Goal: Information Seeking & Learning: Stay updated

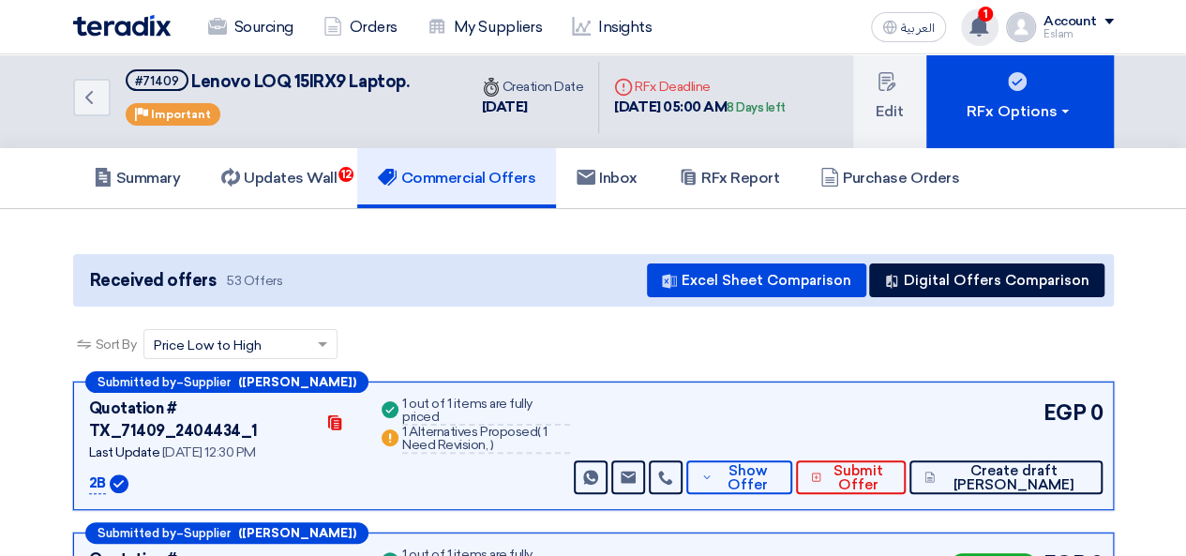
click at [983, 20] on span "1" at bounding box center [985, 14] width 15 height 15
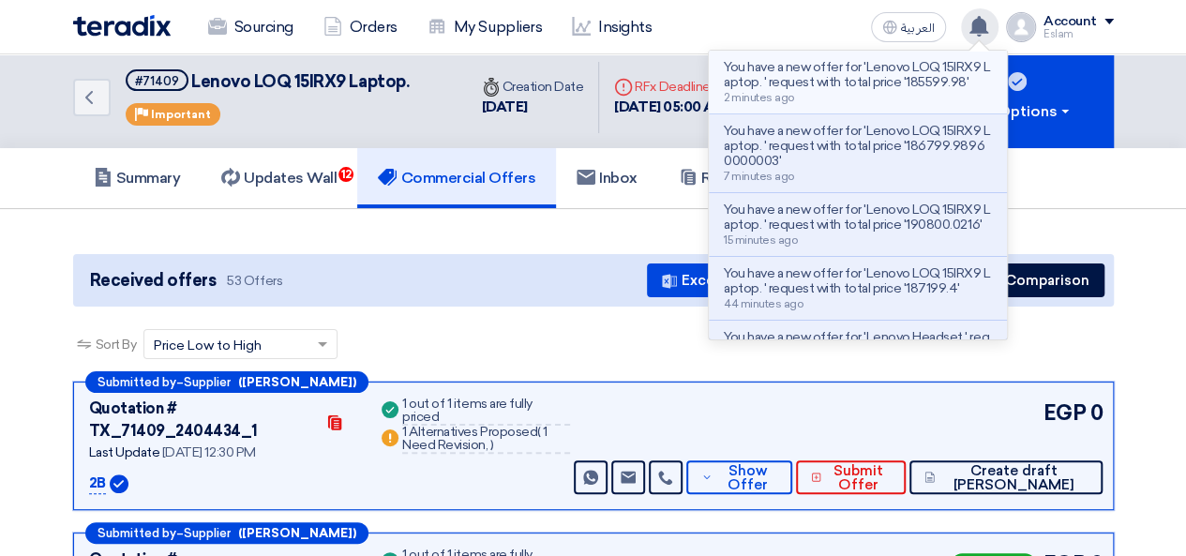
scroll to position [4, 0]
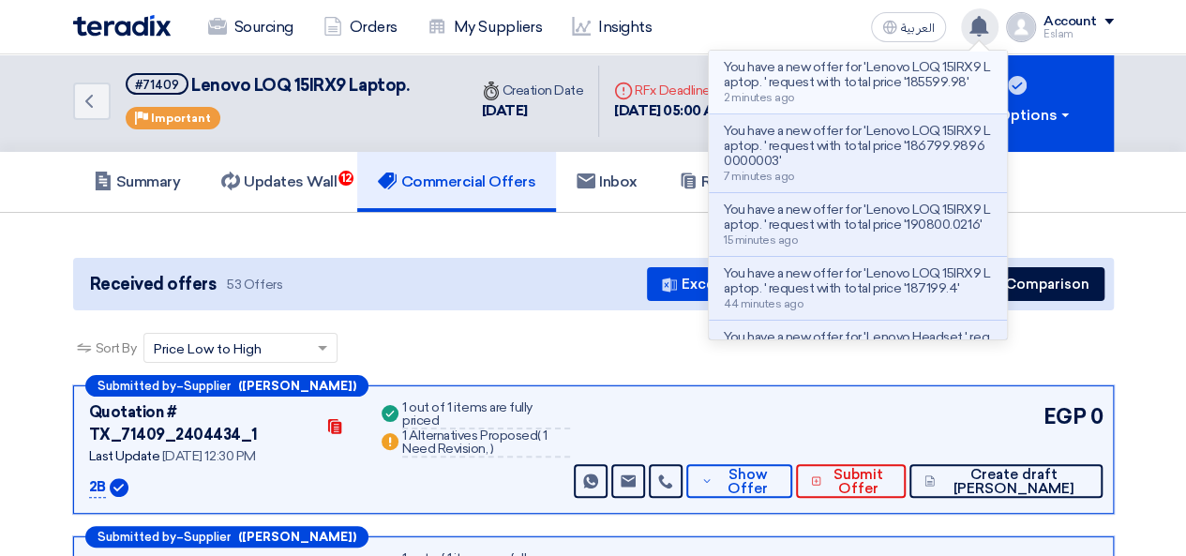
click at [834, 90] on p "You have a new offer for 'Lenovo LOQ 15IRX9 Laptop. ' request with total price …" at bounding box center [858, 75] width 268 height 30
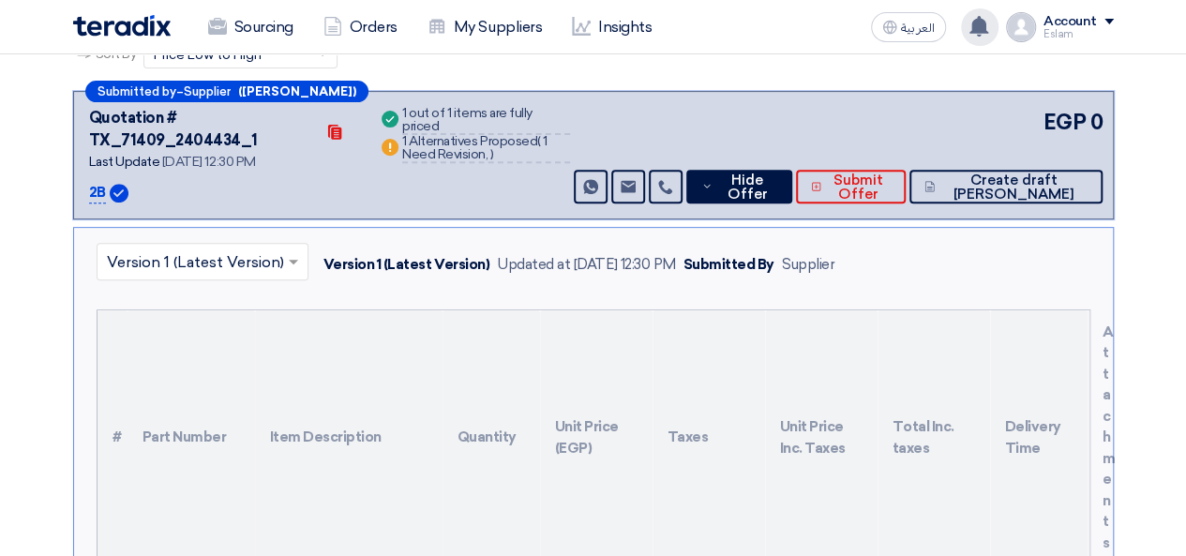
scroll to position [293, 0]
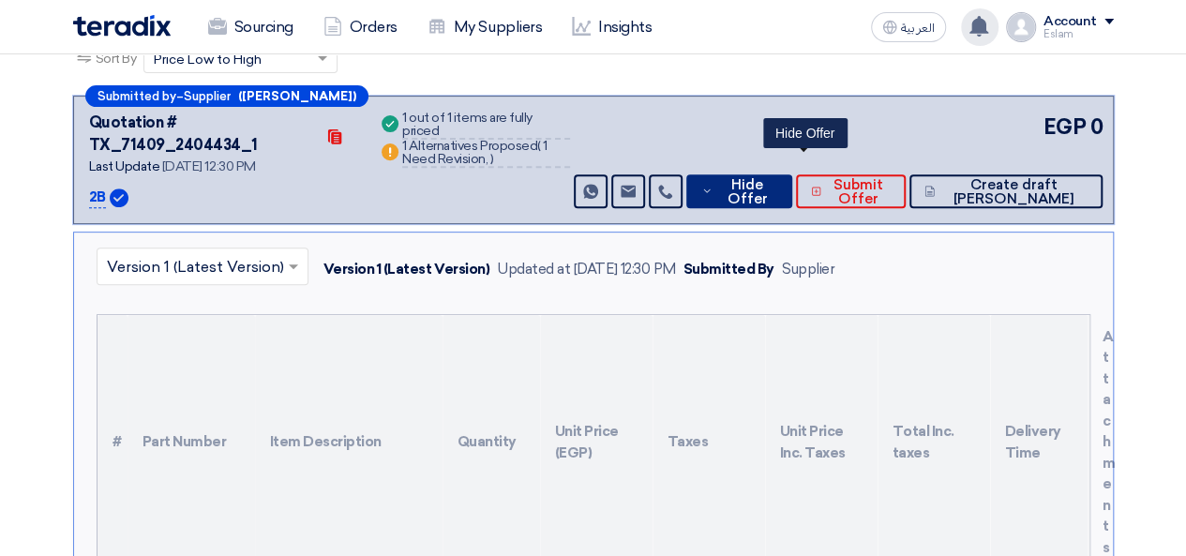
click at [777, 178] on span "Hide Offer" at bounding box center [747, 192] width 60 height 28
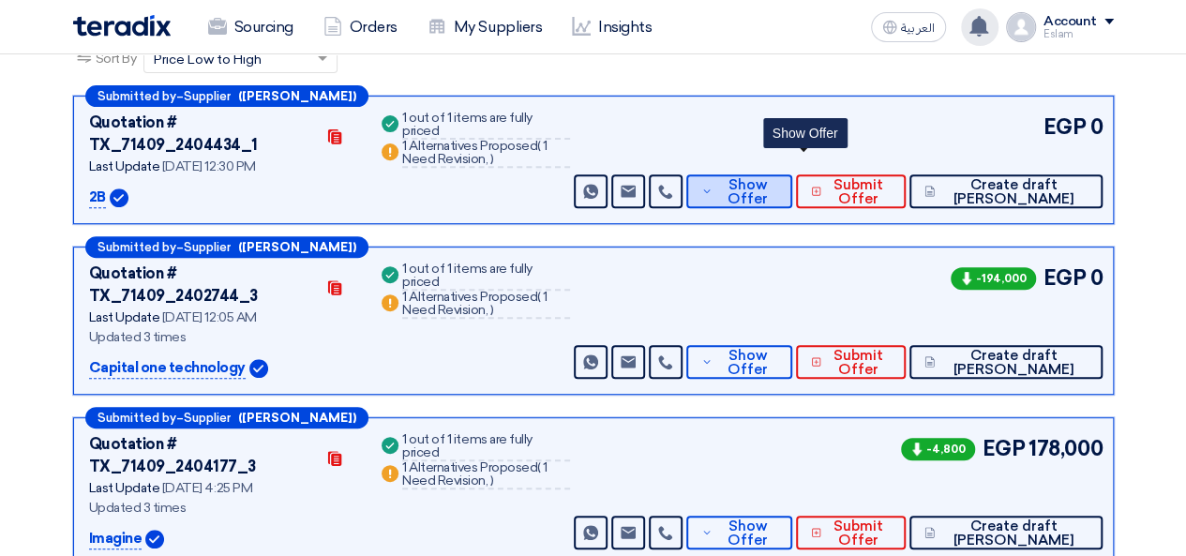
click at [778, 178] on span "Show Offer" at bounding box center [747, 192] width 61 height 28
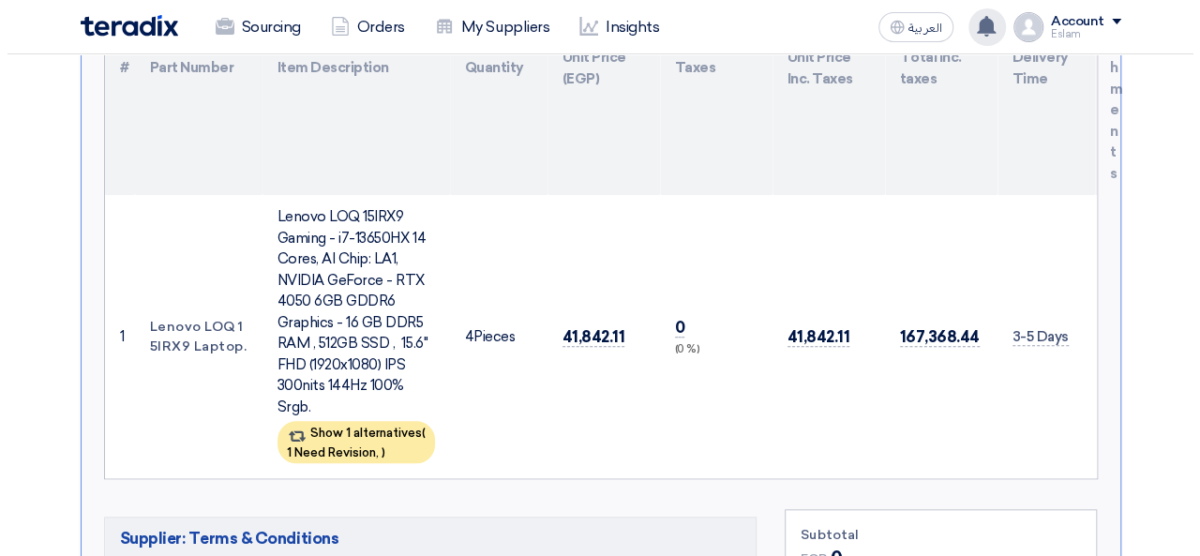
scroll to position [668, 0]
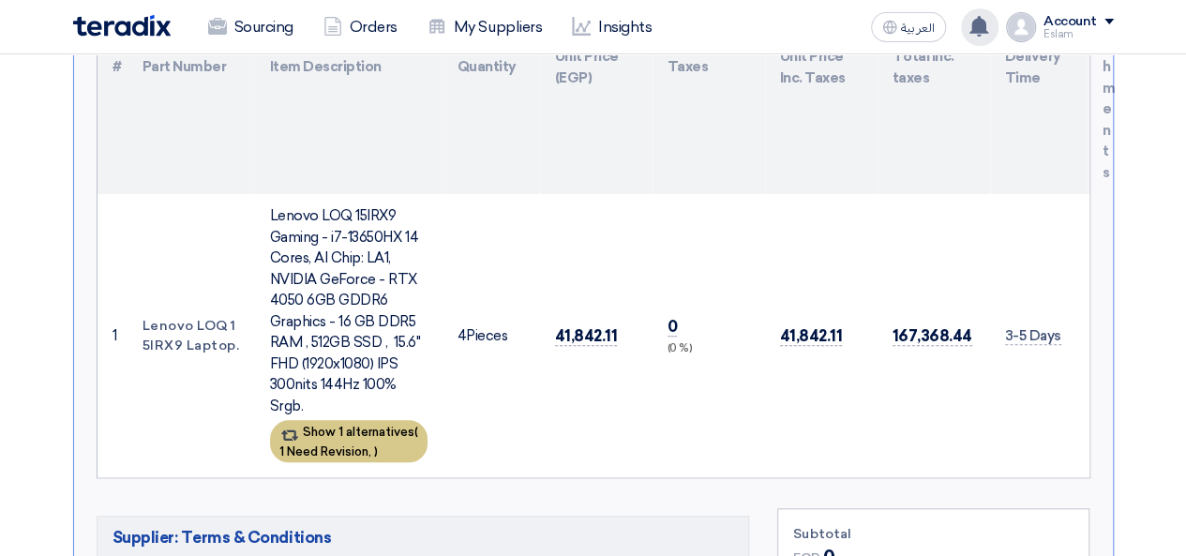
click at [376, 420] on div "Show 1 alternatives ( 1 Need Revision, )" at bounding box center [348, 441] width 157 height 42
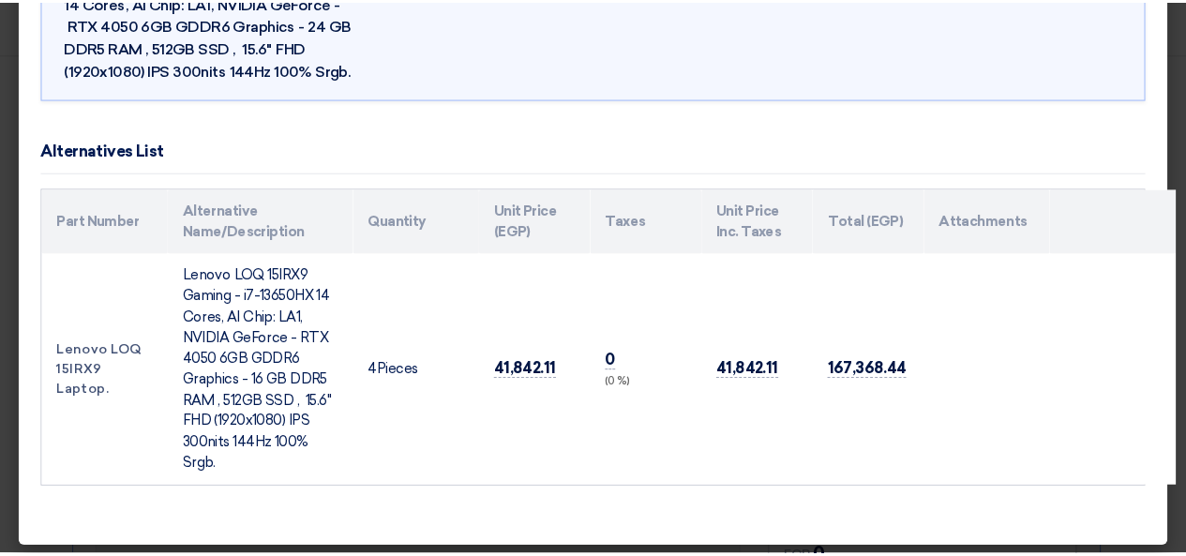
scroll to position [0, 0]
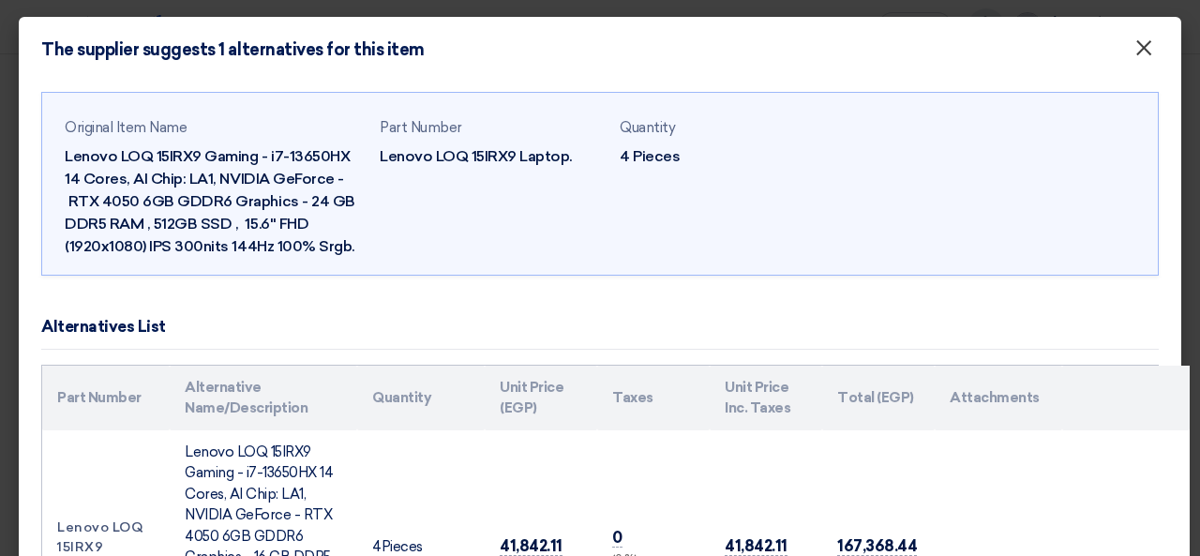
click at [1119, 55] on button "×" at bounding box center [1143, 48] width 49 height 37
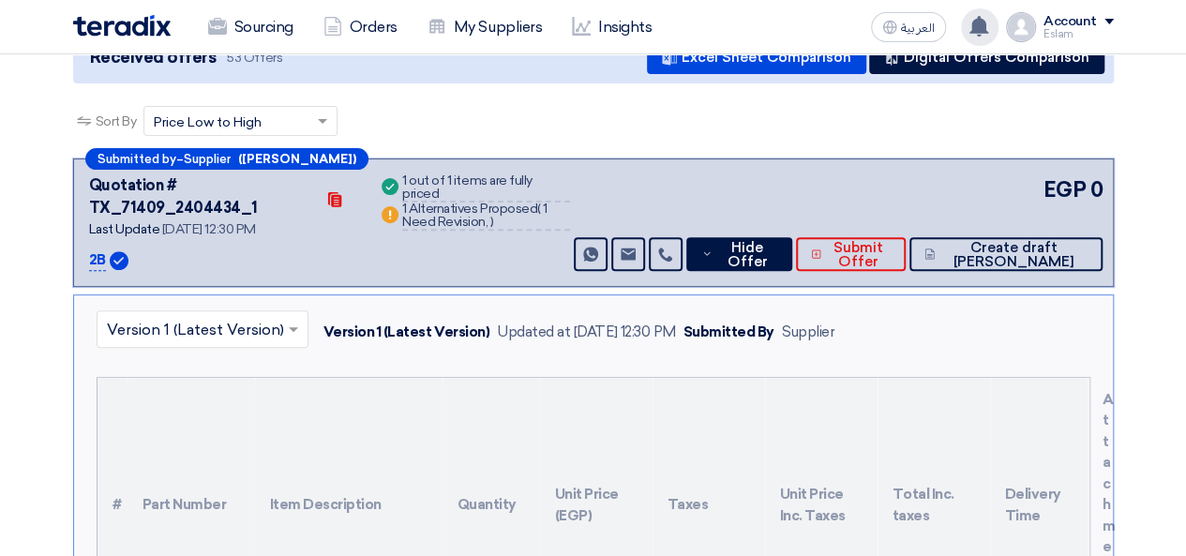
scroll to position [106, 0]
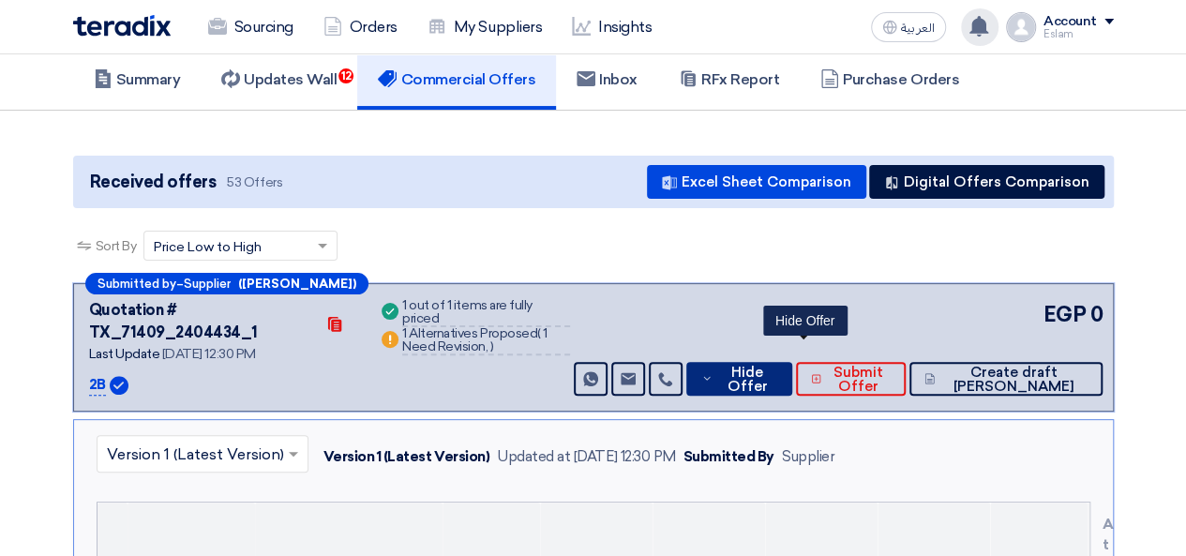
click at [777, 366] on span "Hide Offer" at bounding box center [747, 380] width 60 height 28
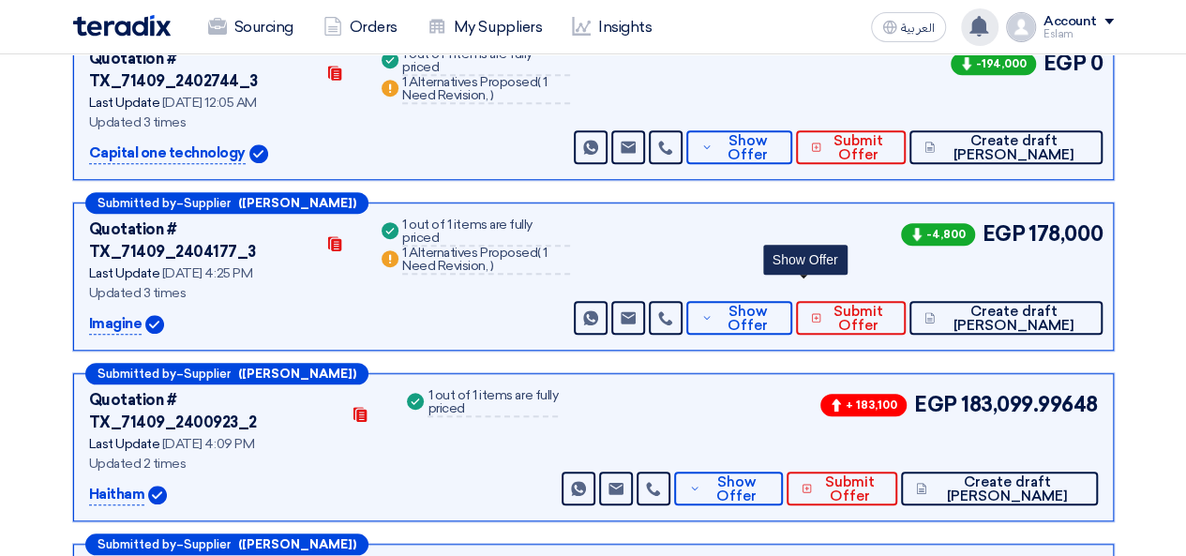
scroll to position [575, 0]
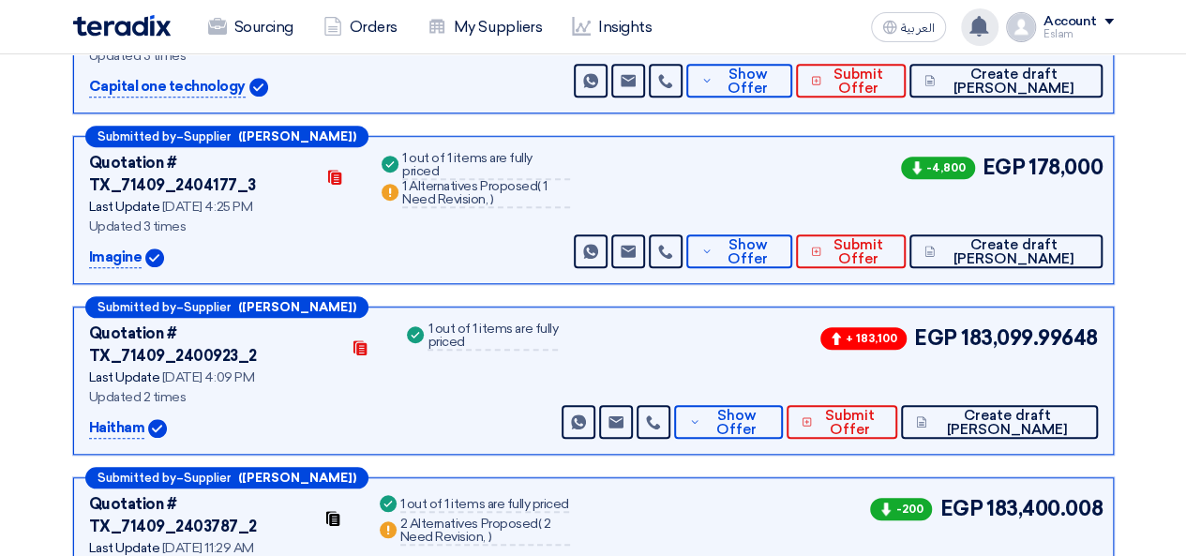
click at [780, 322] on div "+ 183,100 EGP 183,099.99648 Send Message" at bounding box center [827, 380] width 539 height 116
click at [767, 409] on span "Show Offer" at bounding box center [736, 423] width 62 height 28
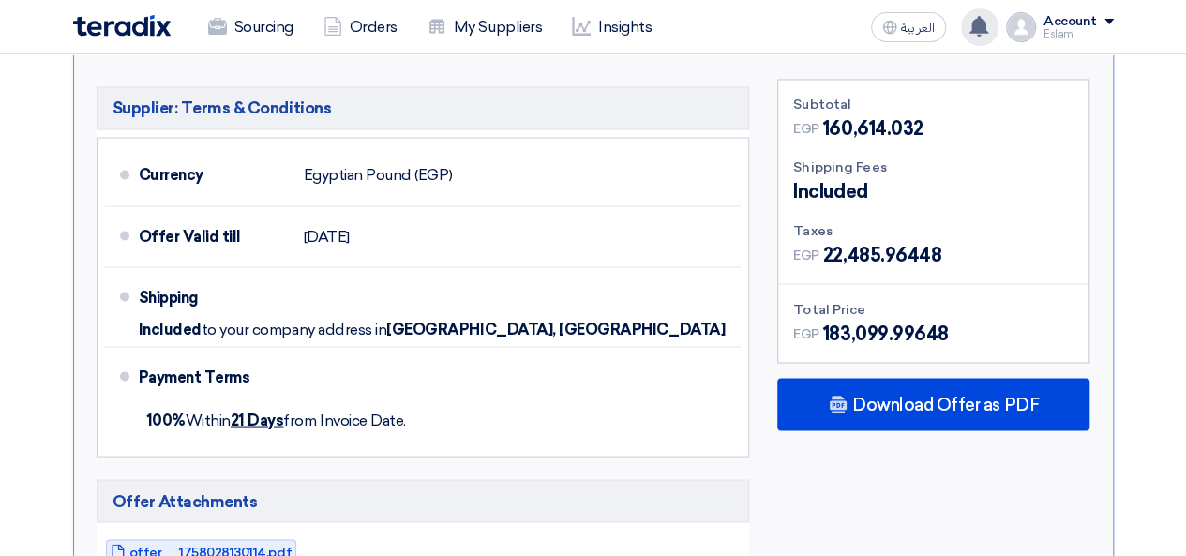
scroll to position [1605, 0]
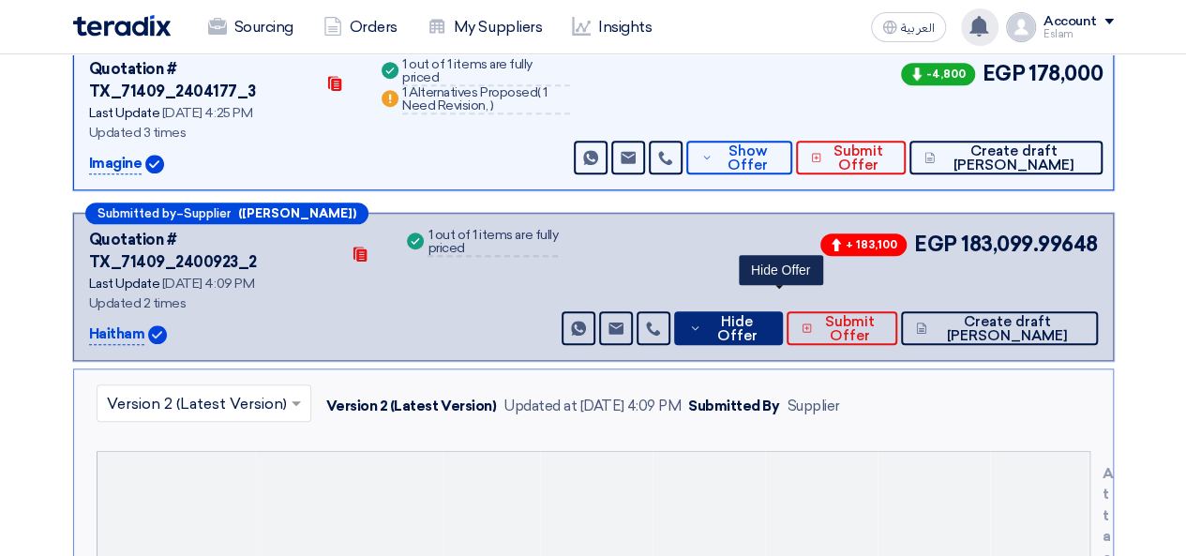
click at [769, 311] on button "Hide Offer" at bounding box center [728, 328] width 108 height 34
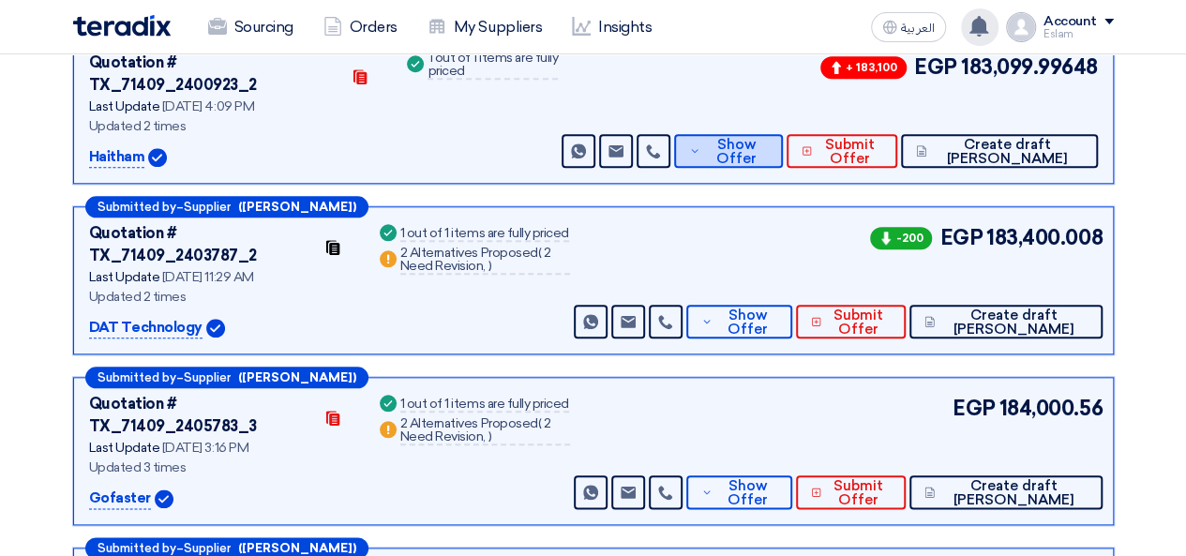
scroll to position [856, 0]
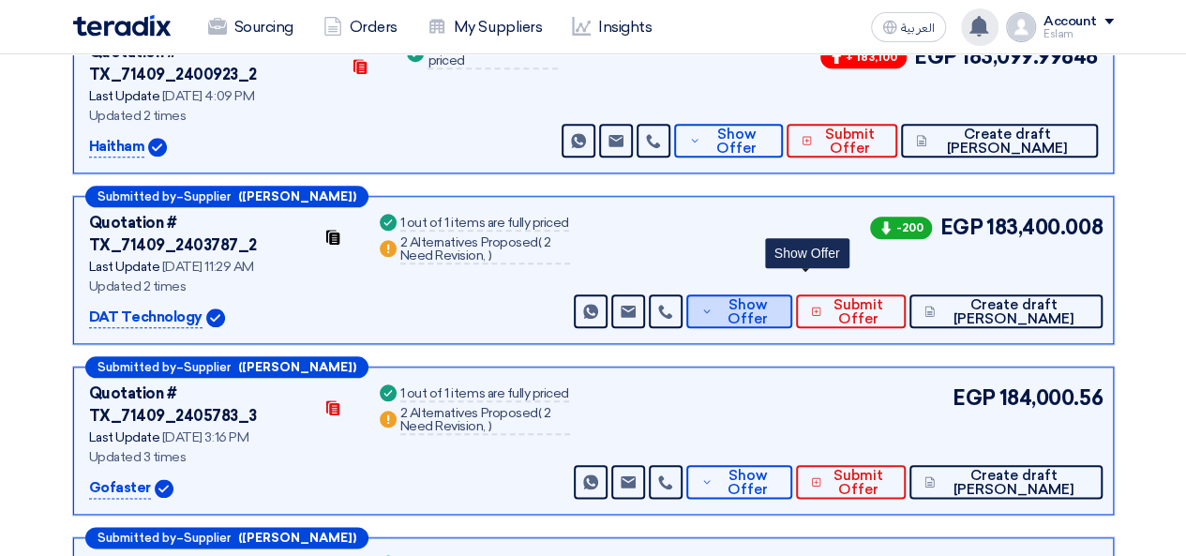
click at [712, 304] on icon at bounding box center [706, 311] width 11 height 15
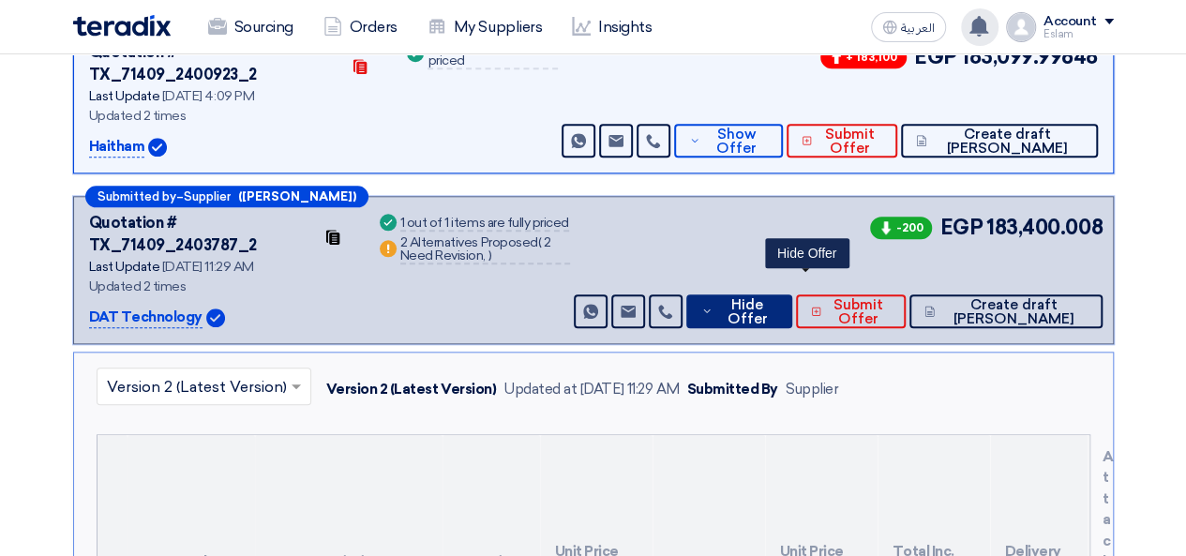
click at [777, 298] on span "Hide Offer" at bounding box center [747, 312] width 60 height 28
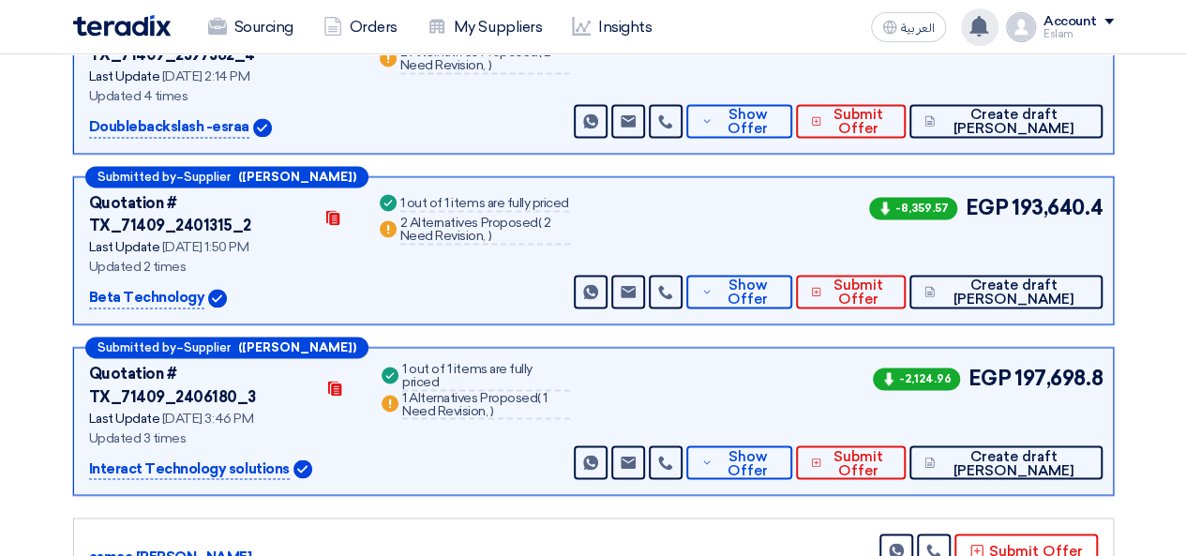
scroll to position [1418, 0]
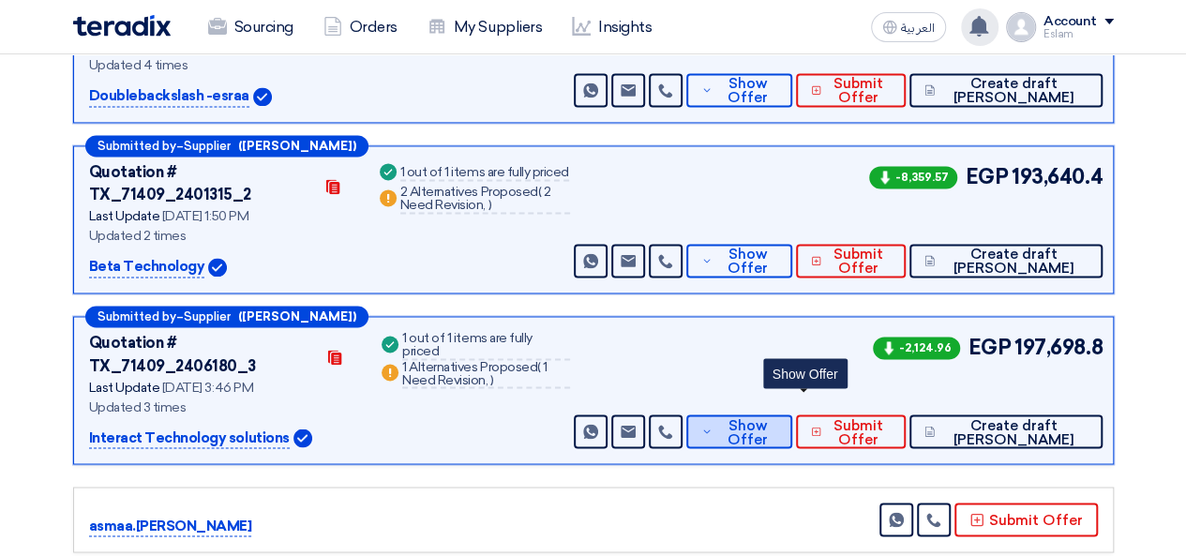
click at [778, 418] on span "Show Offer" at bounding box center [747, 432] width 61 height 28
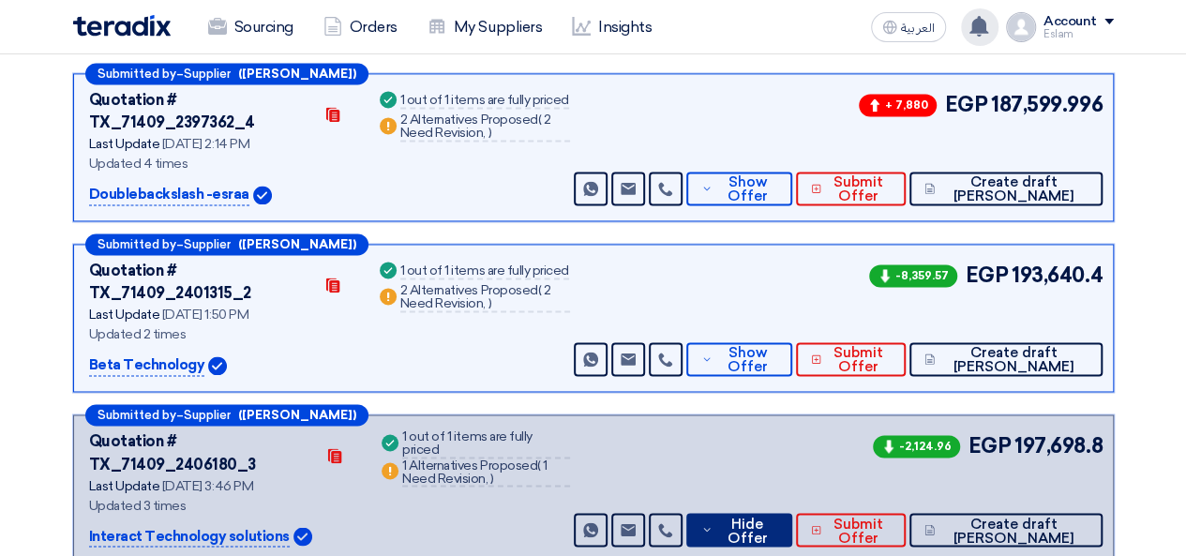
scroll to position [1324, 0]
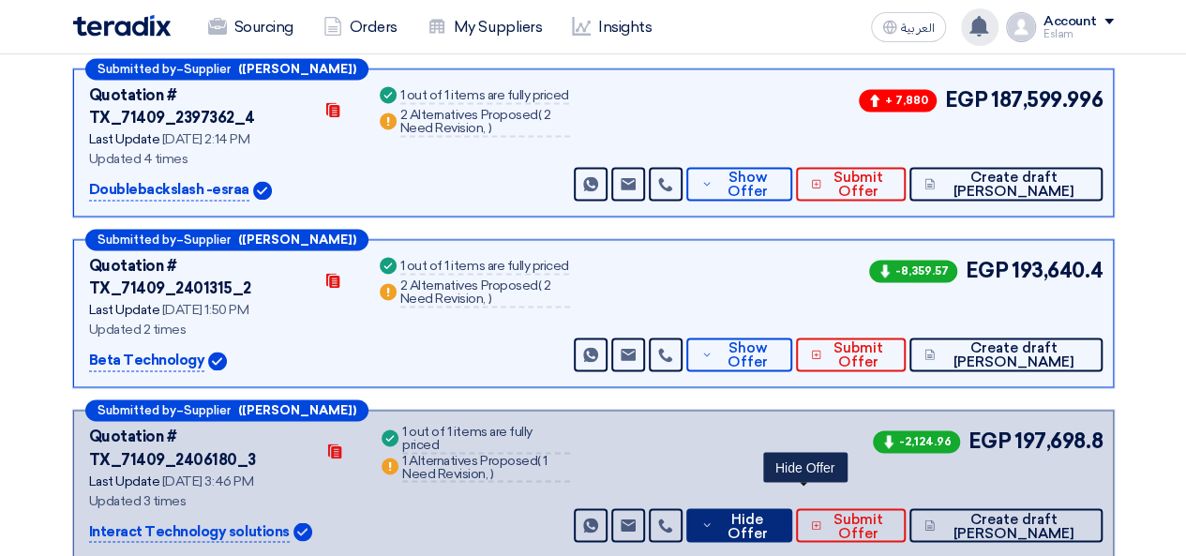
click at [777, 512] on span "Hide Offer" at bounding box center [747, 526] width 60 height 28
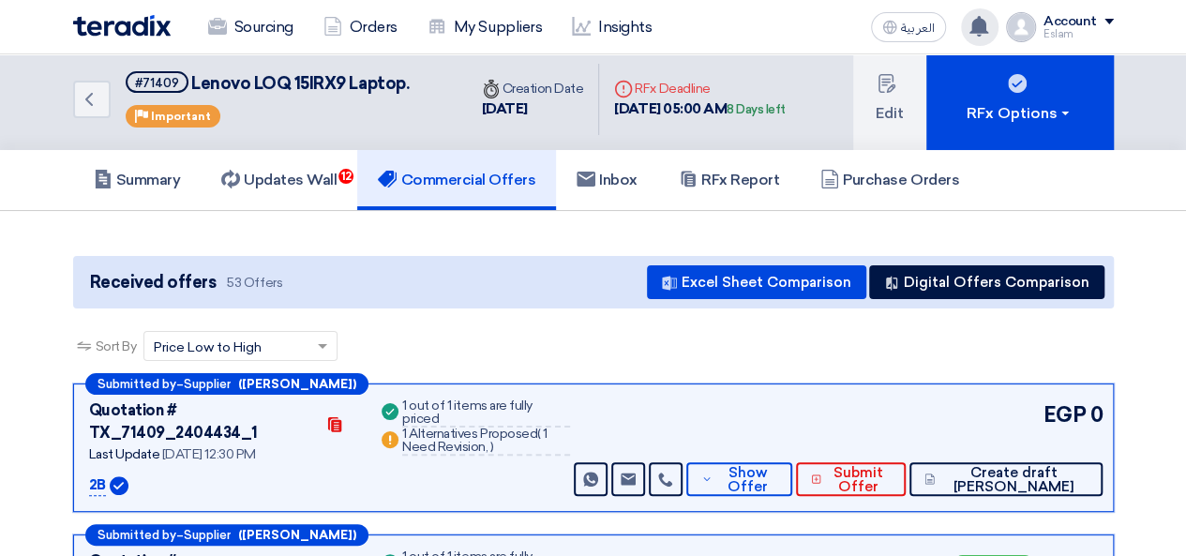
scroll to position [0, 0]
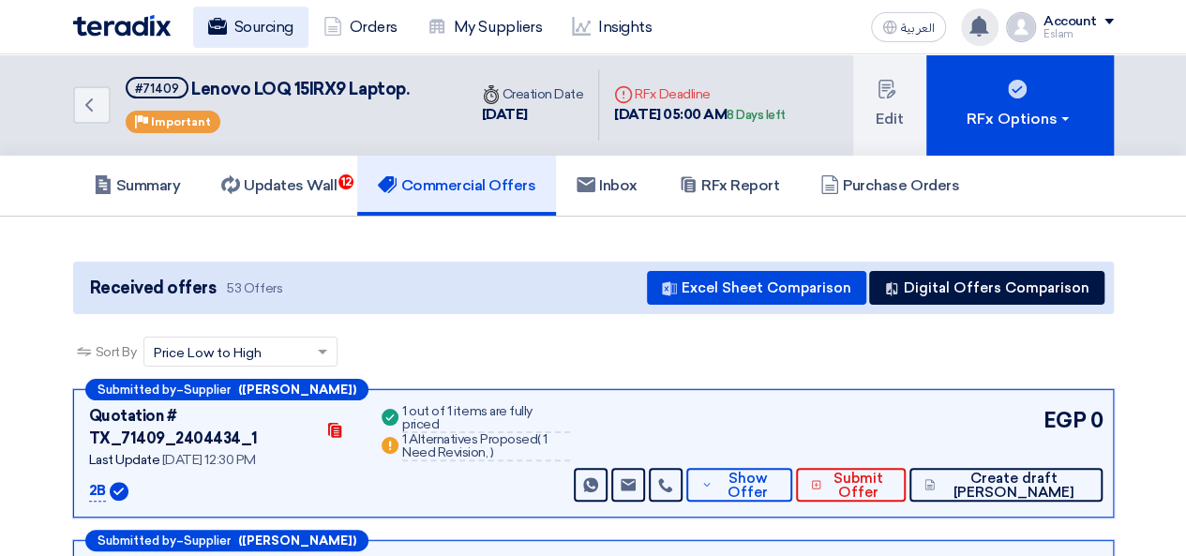
click at [273, 14] on link "Sourcing" at bounding box center [250, 27] width 115 height 41
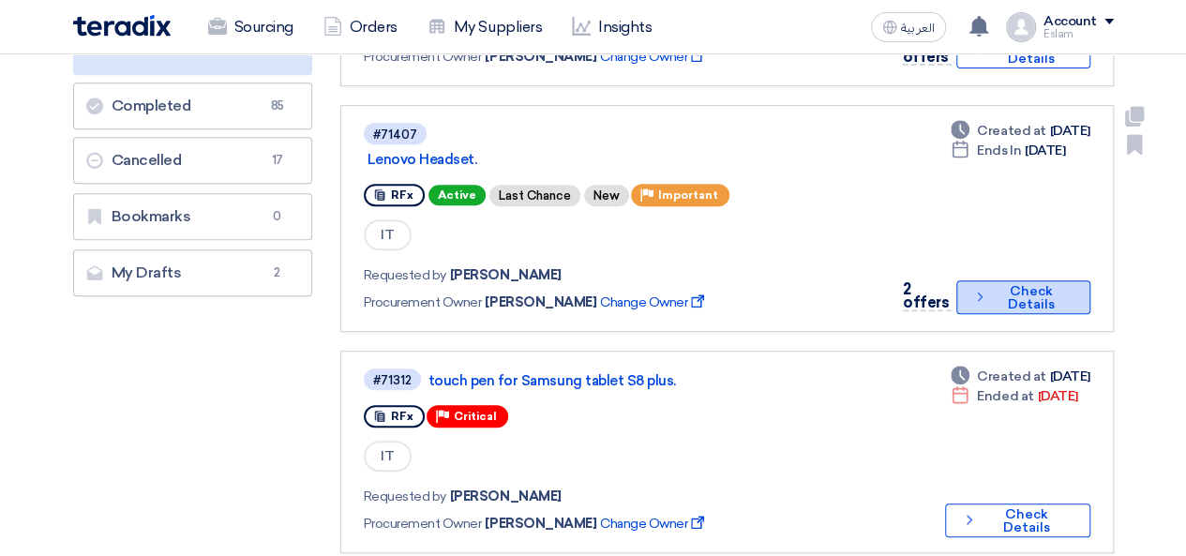
click at [993, 302] on button "Check details Check Details" at bounding box center [1022, 297] width 133 height 34
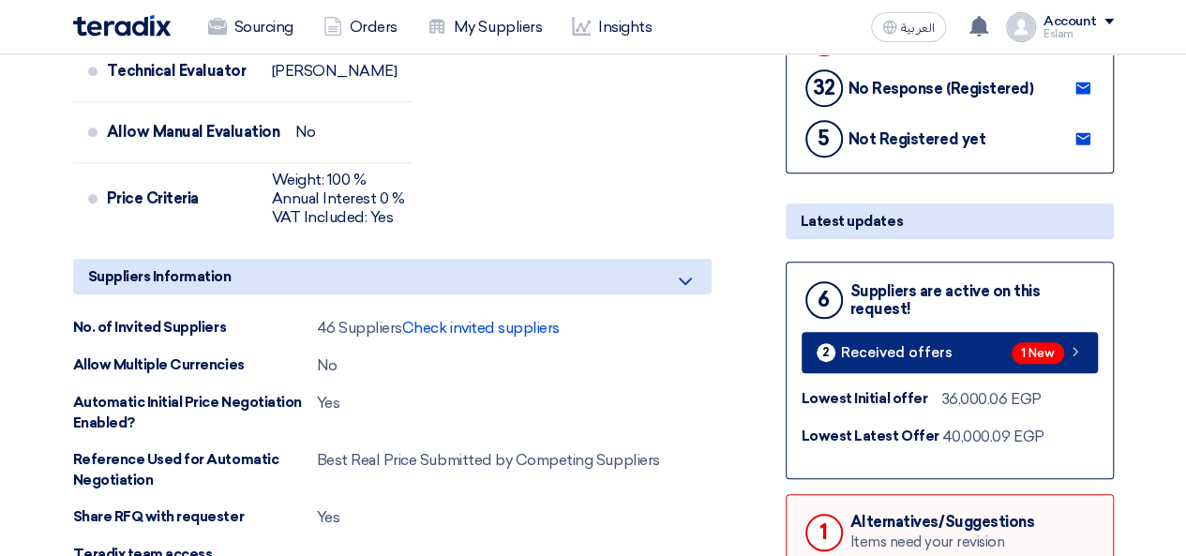
click at [932, 351] on span "Received offers" at bounding box center [897, 353] width 112 height 14
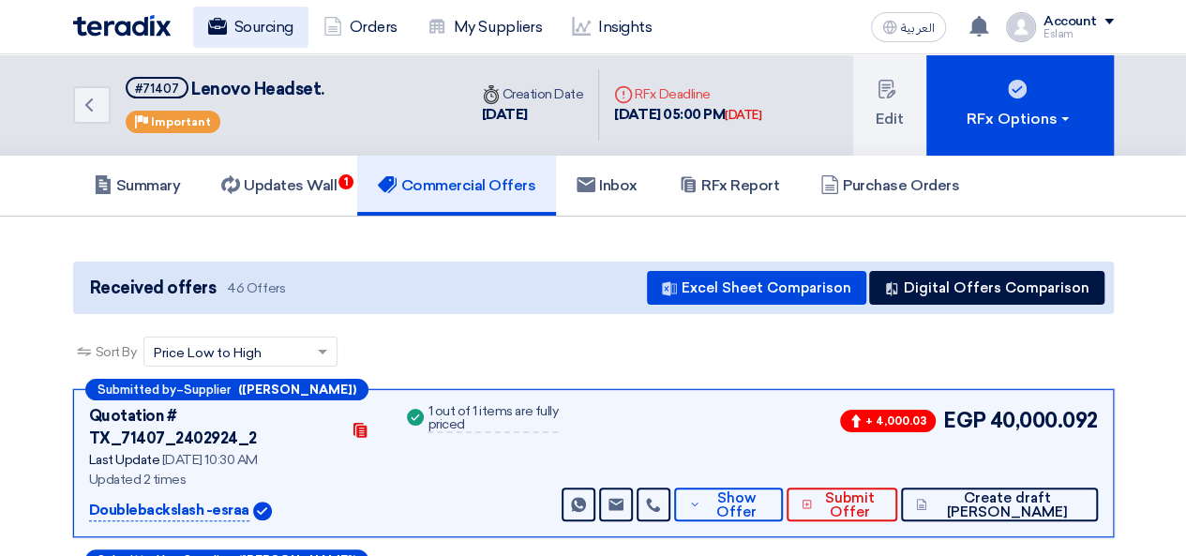
click at [259, 37] on link "Sourcing" at bounding box center [250, 27] width 115 height 41
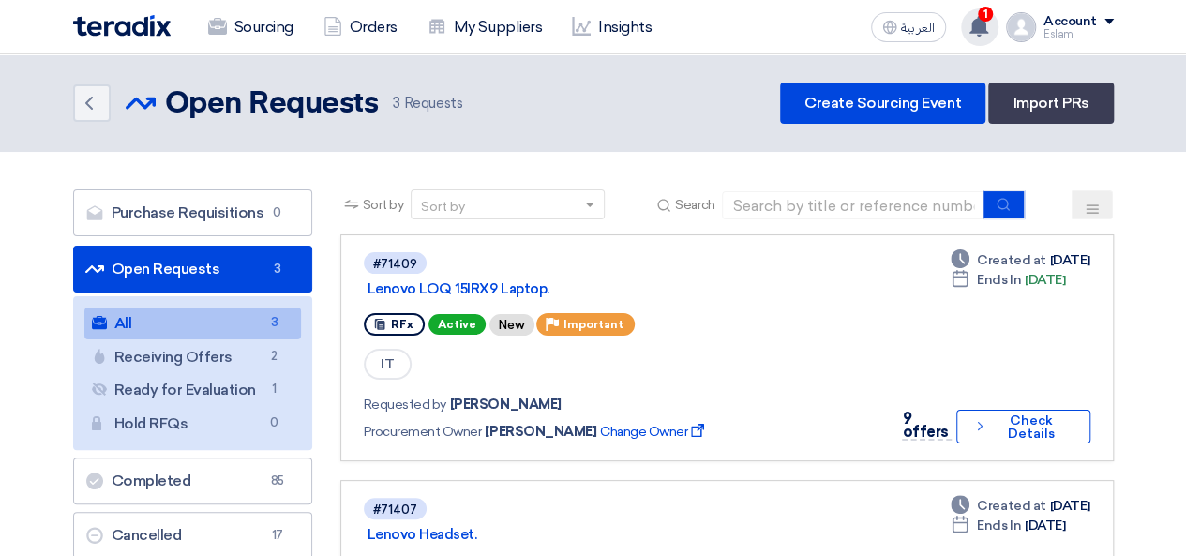
click at [990, 37] on div "1 You have a new offer for 'Lenovo Headset.' request with total price '35599.92…" at bounding box center [979, 26] width 37 height 37
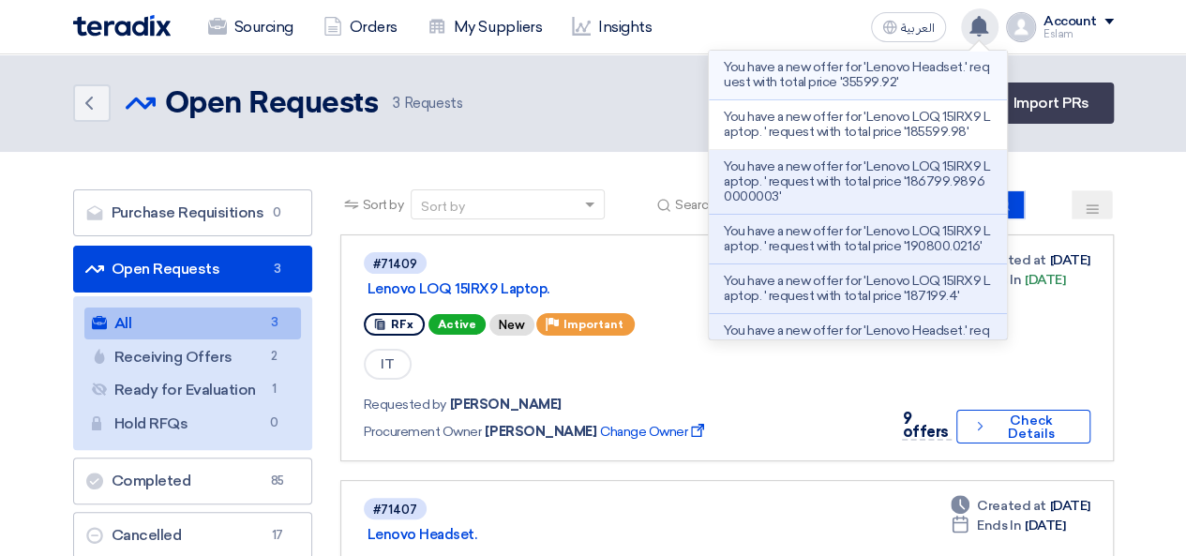
click at [866, 83] on p "You have a new offer for 'Lenovo Headset.' request with total price '35599.92'" at bounding box center [858, 75] width 268 height 30
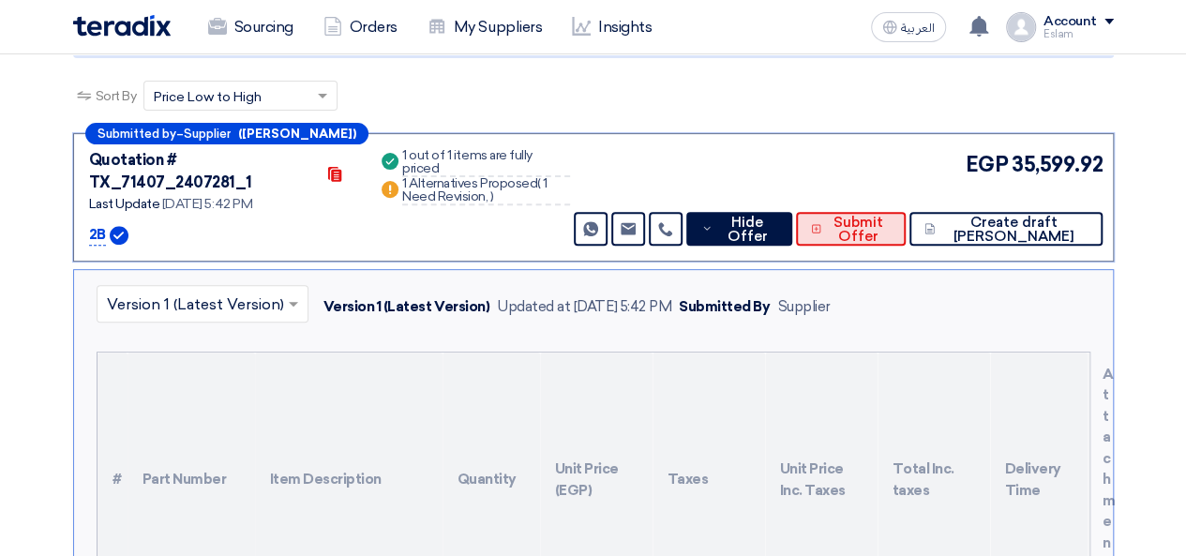
scroll to position [106, 0]
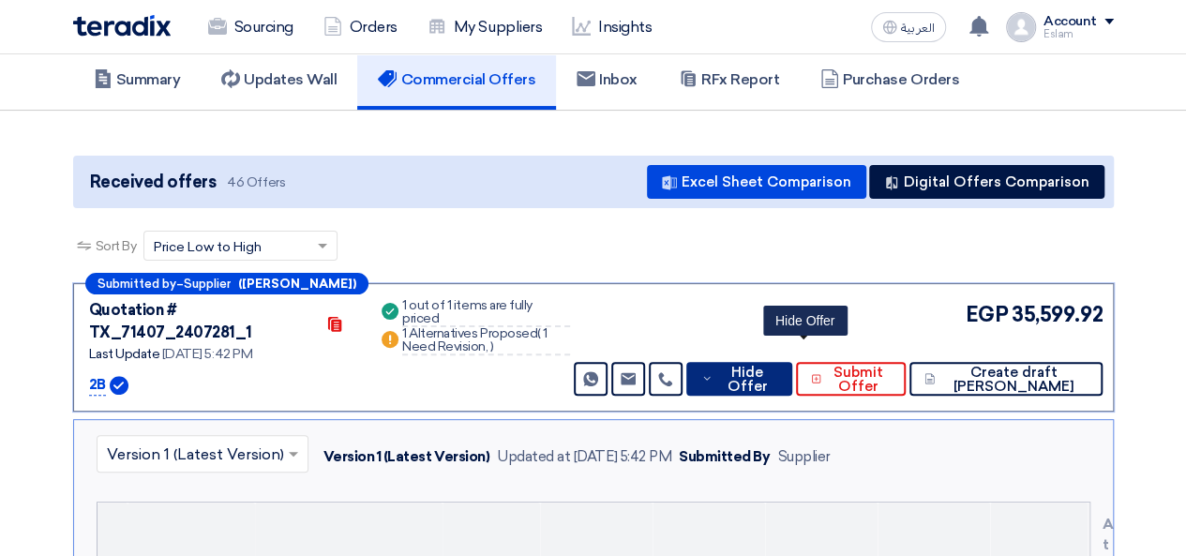
click at [777, 366] on span "Hide Offer" at bounding box center [747, 380] width 60 height 28
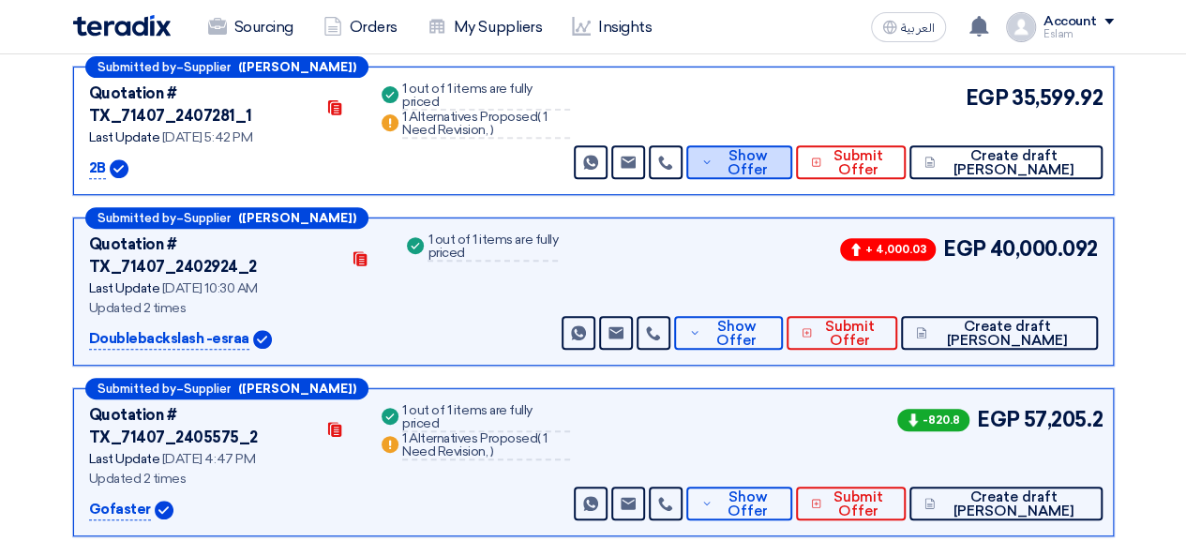
scroll to position [293, 0]
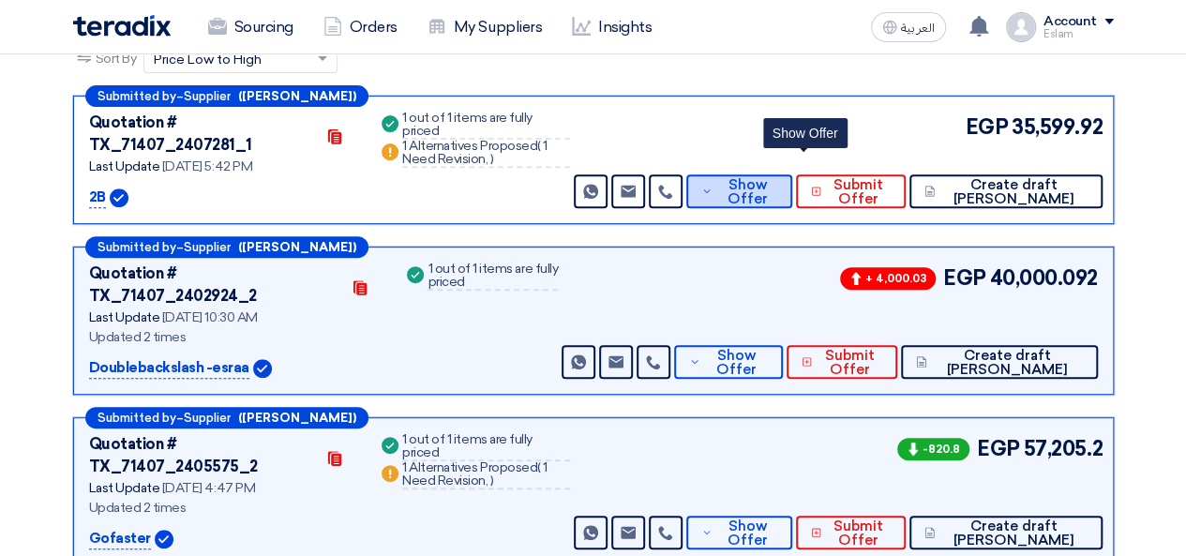
click at [778, 178] on span "Show Offer" at bounding box center [747, 192] width 61 height 28
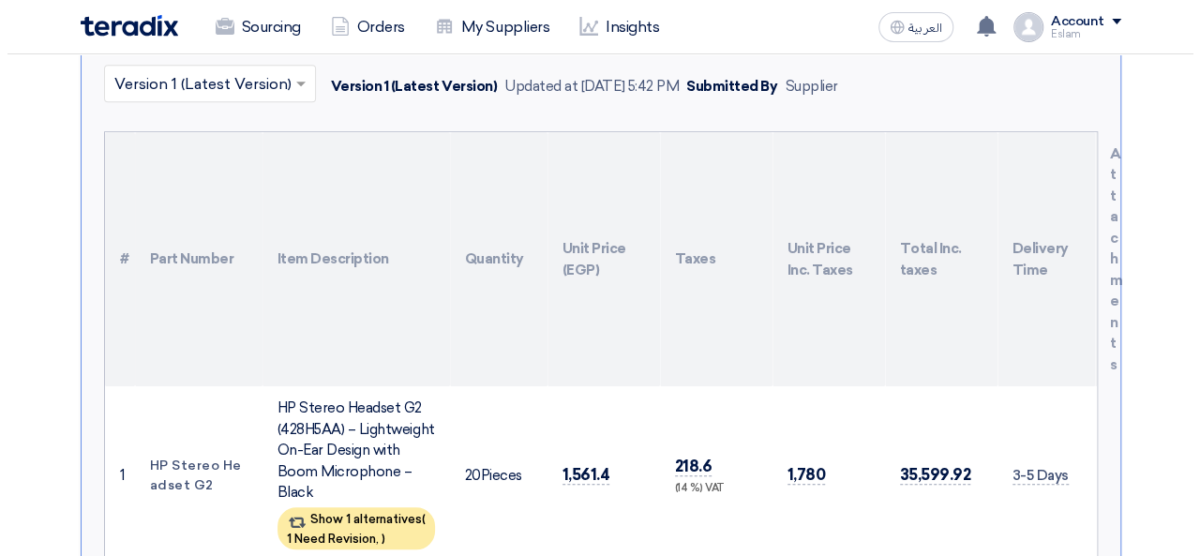
scroll to position [575, 0]
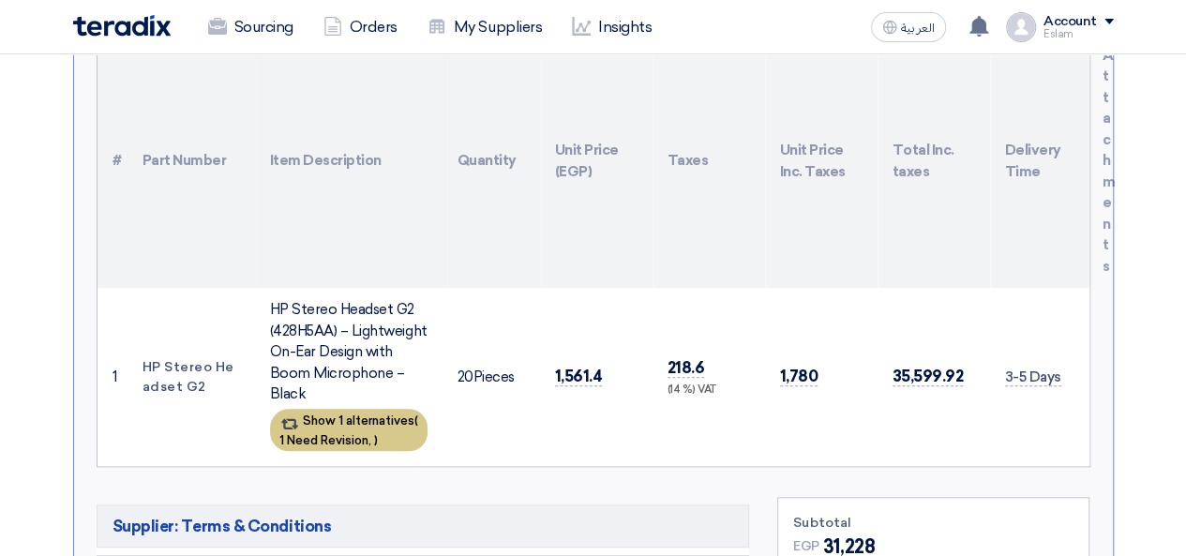
click at [329, 409] on div "Show 1 alternatives ( 1 Need Revision, )" at bounding box center [348, 430] width 157 height 42
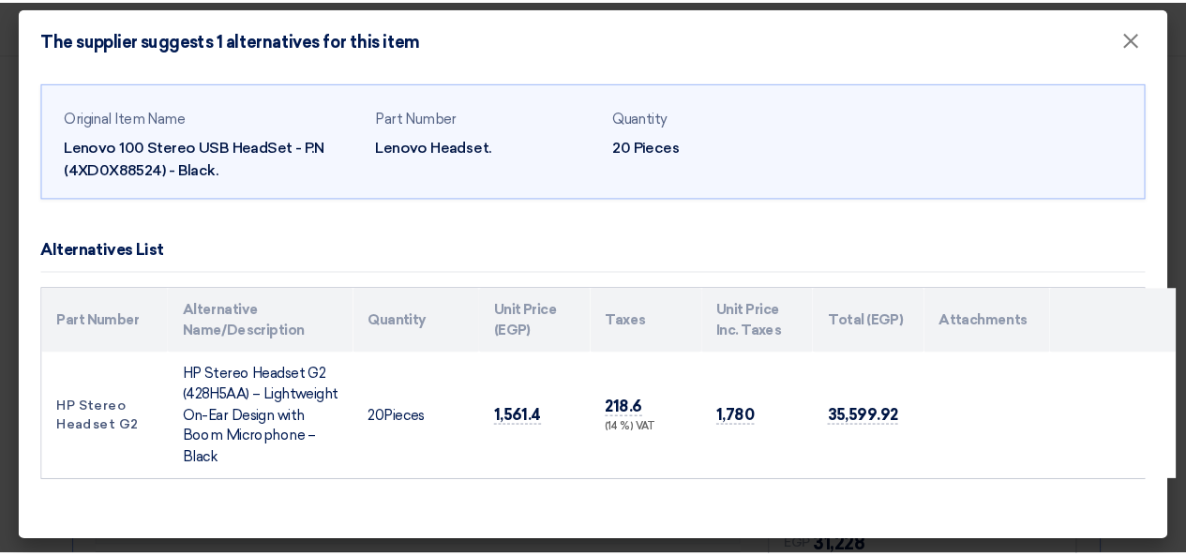
scroll to position [0, 0]
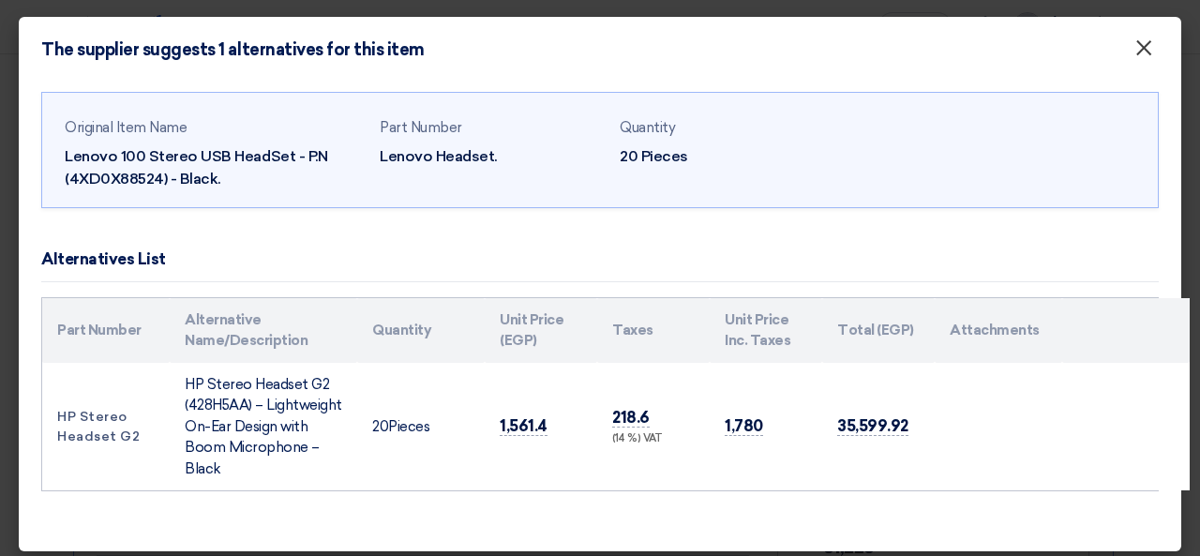
click at [1134, 50] on span "×" at bounding box center [1143, 52] width 19 height 37
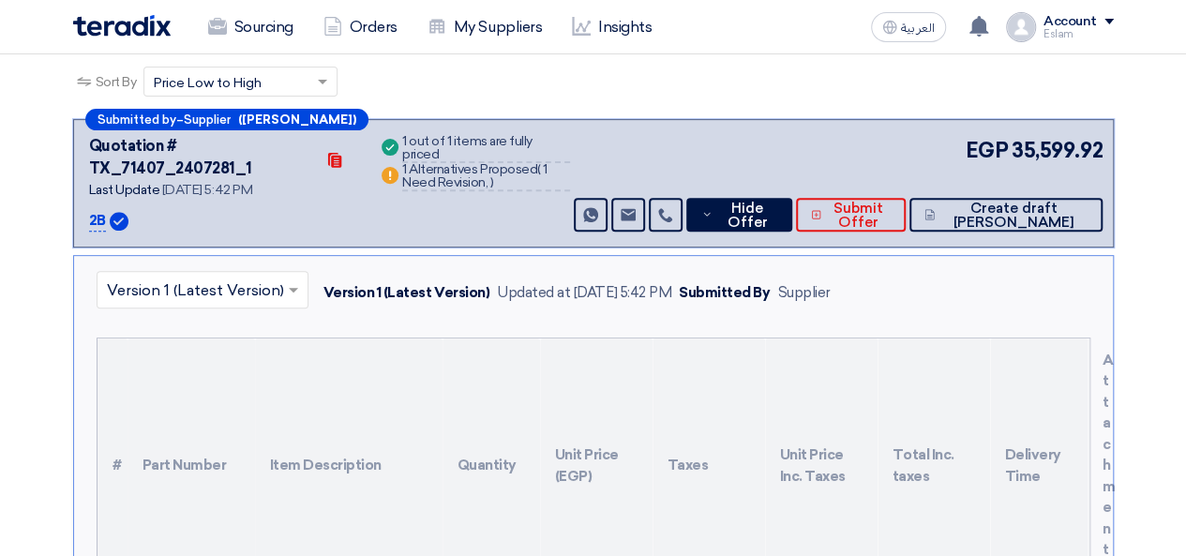
scroll to position [106, 0]
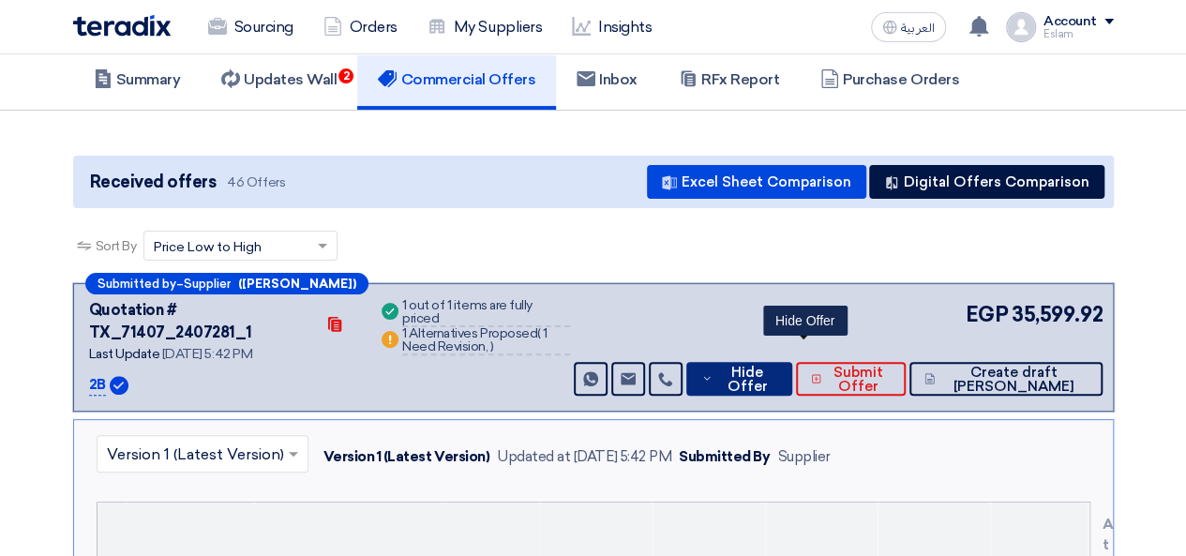
click at [777, 366] on span "Hide Offer" at bounding box center [747, 380] width 60 height 28
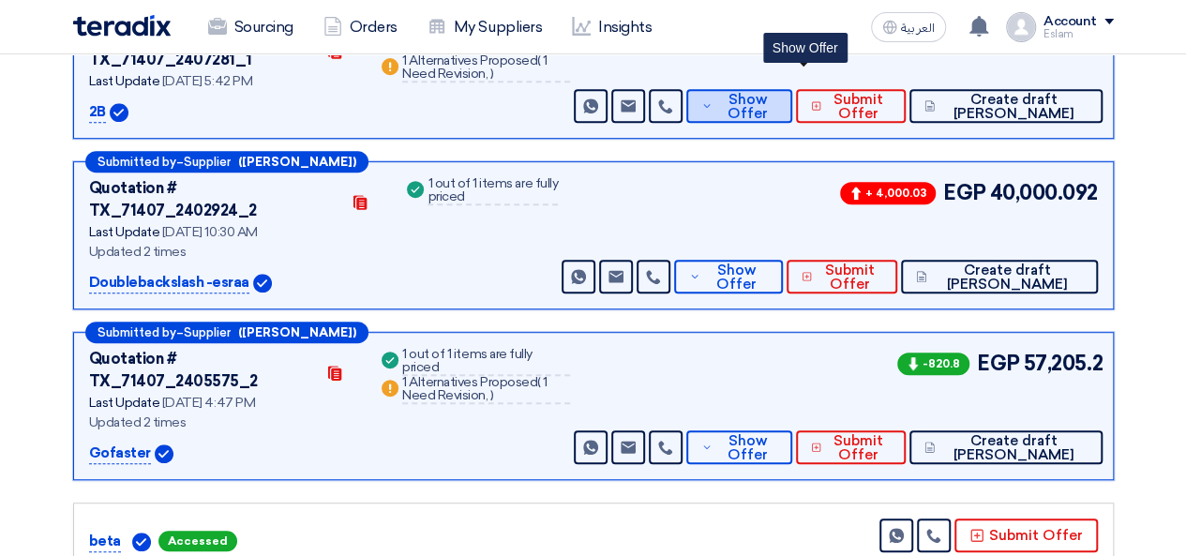
scroll to position [387, 0]
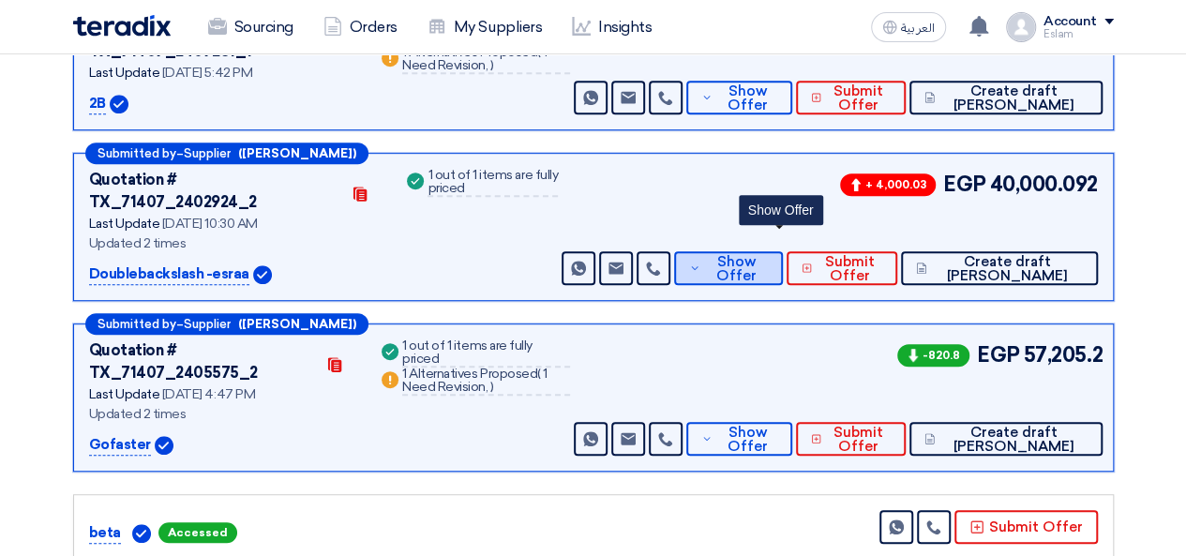
click at [759, 251] on button "Show Offer" at bounding box center [728, 268] width 108 height 34
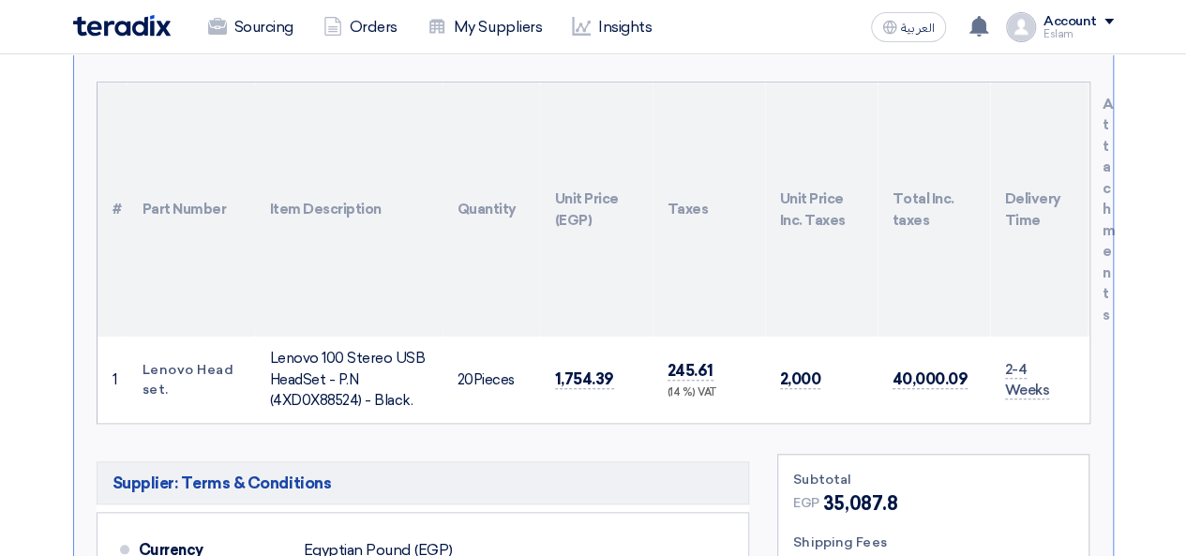
scroll to position [293, 0]
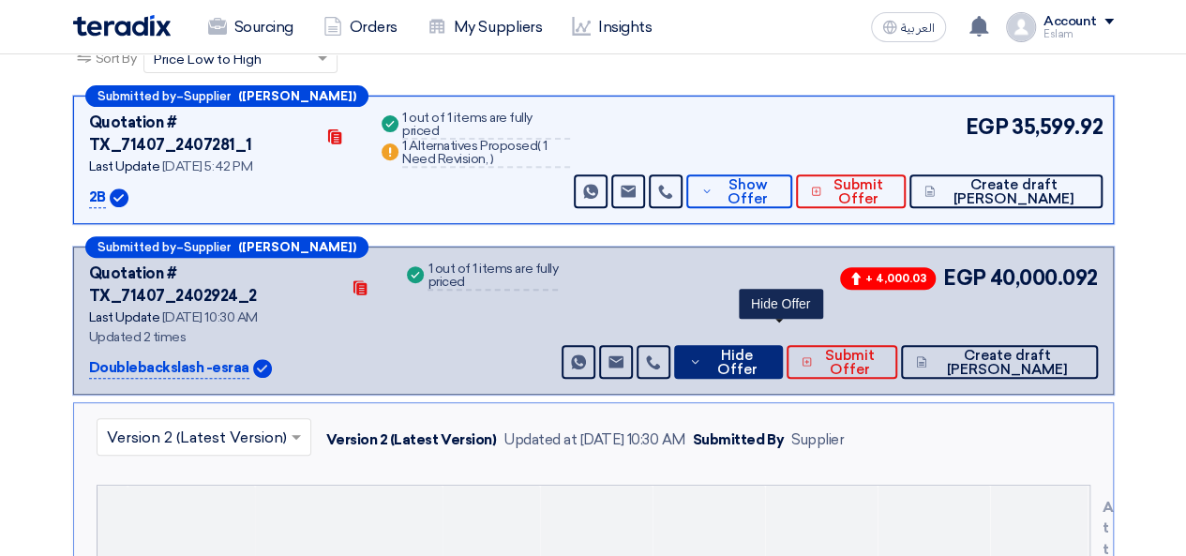
click at [767, 349] on span "Hide Offer" at bounding box center [736, 363] width 61 height 28
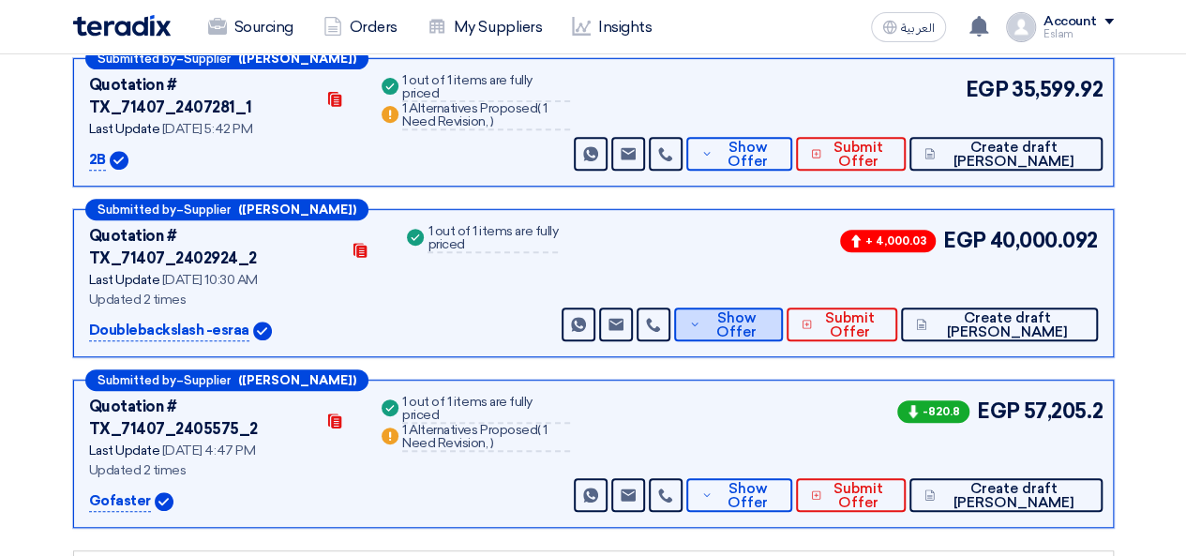
scroll to position [200, 0]
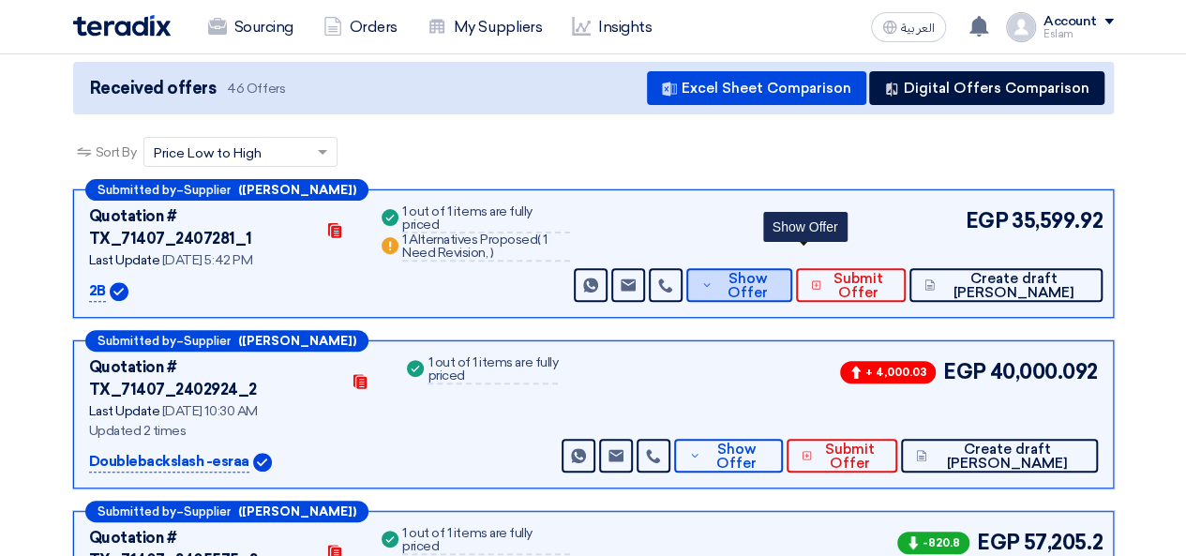
click at [778, 272] on span "Show Offer" at bounding box center [747, 286] width 61 height 28
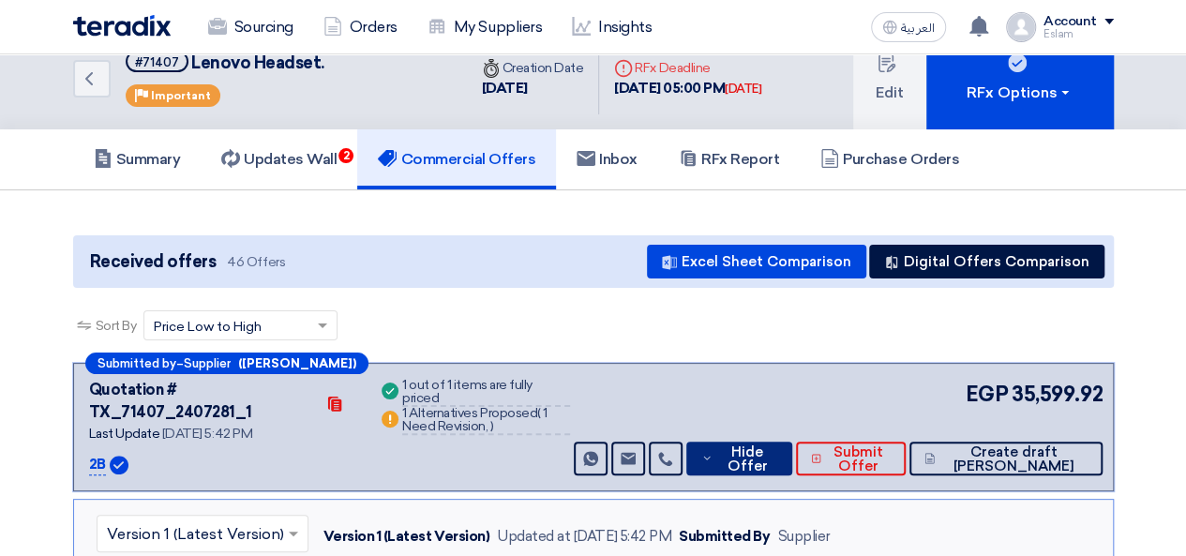
scroll to position [12, 0]
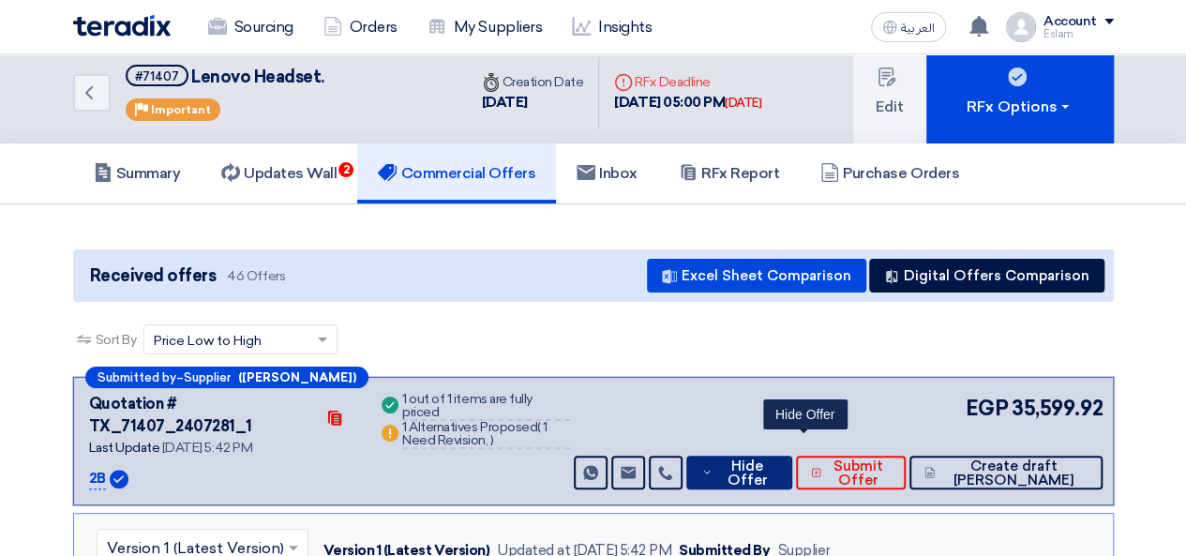
click at [777, 459] on span "Hide Offer" at bounding box center [747, 473] width 60 height 28
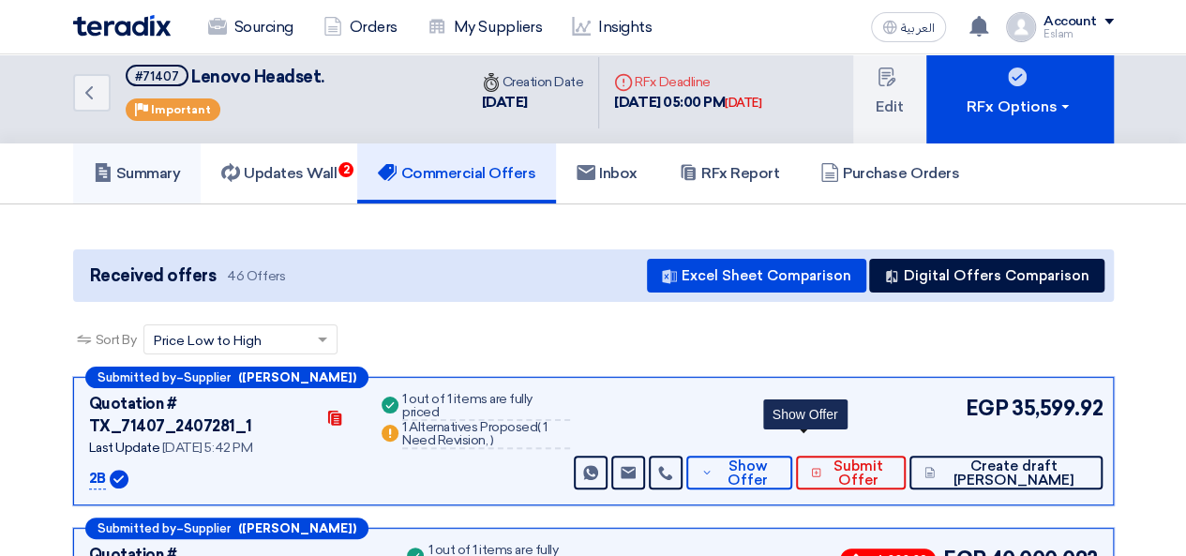
click at [102, 160] on link "Summary" at bounding box center [137, 173] width 128 height 60
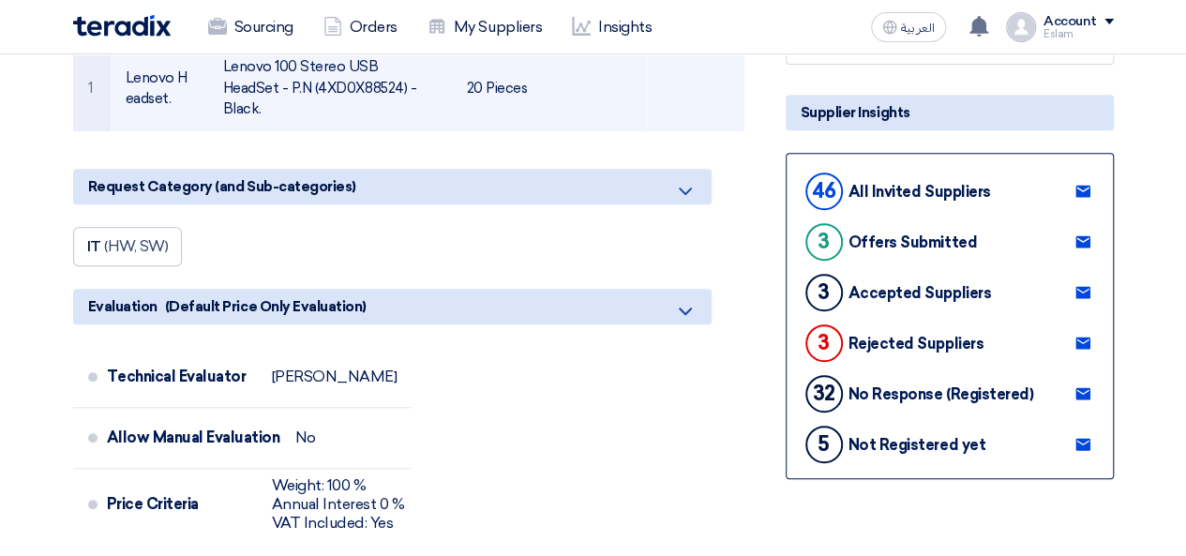
scroll to position [106, 0]
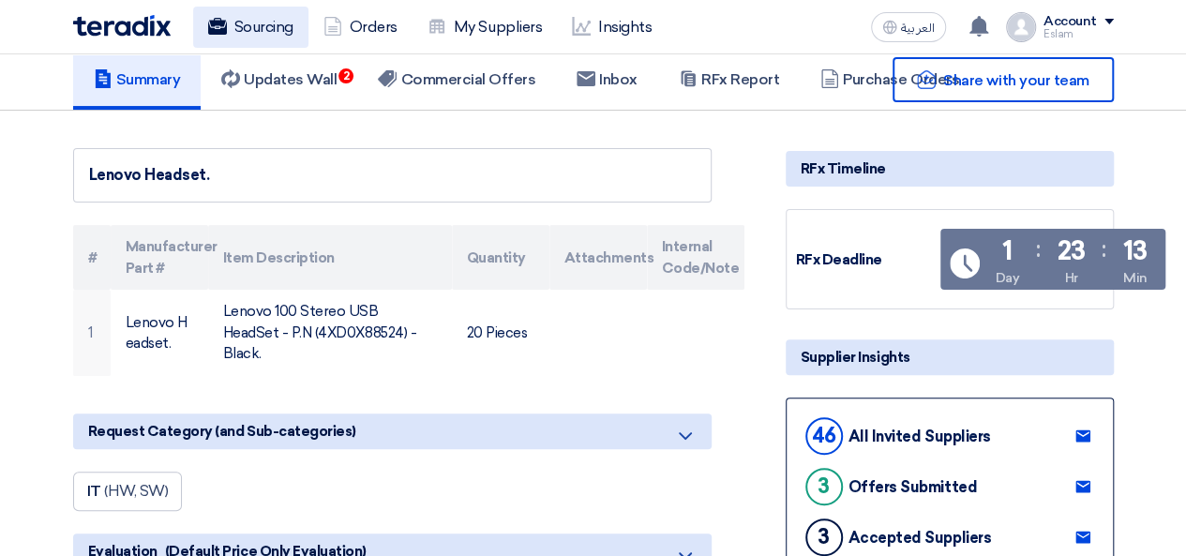
click at [220, 14] on link "Sourcing" at bounding box center [250, 27] width 115 height 41
